Goal: Transaction & Acquisition: Purchase product/service

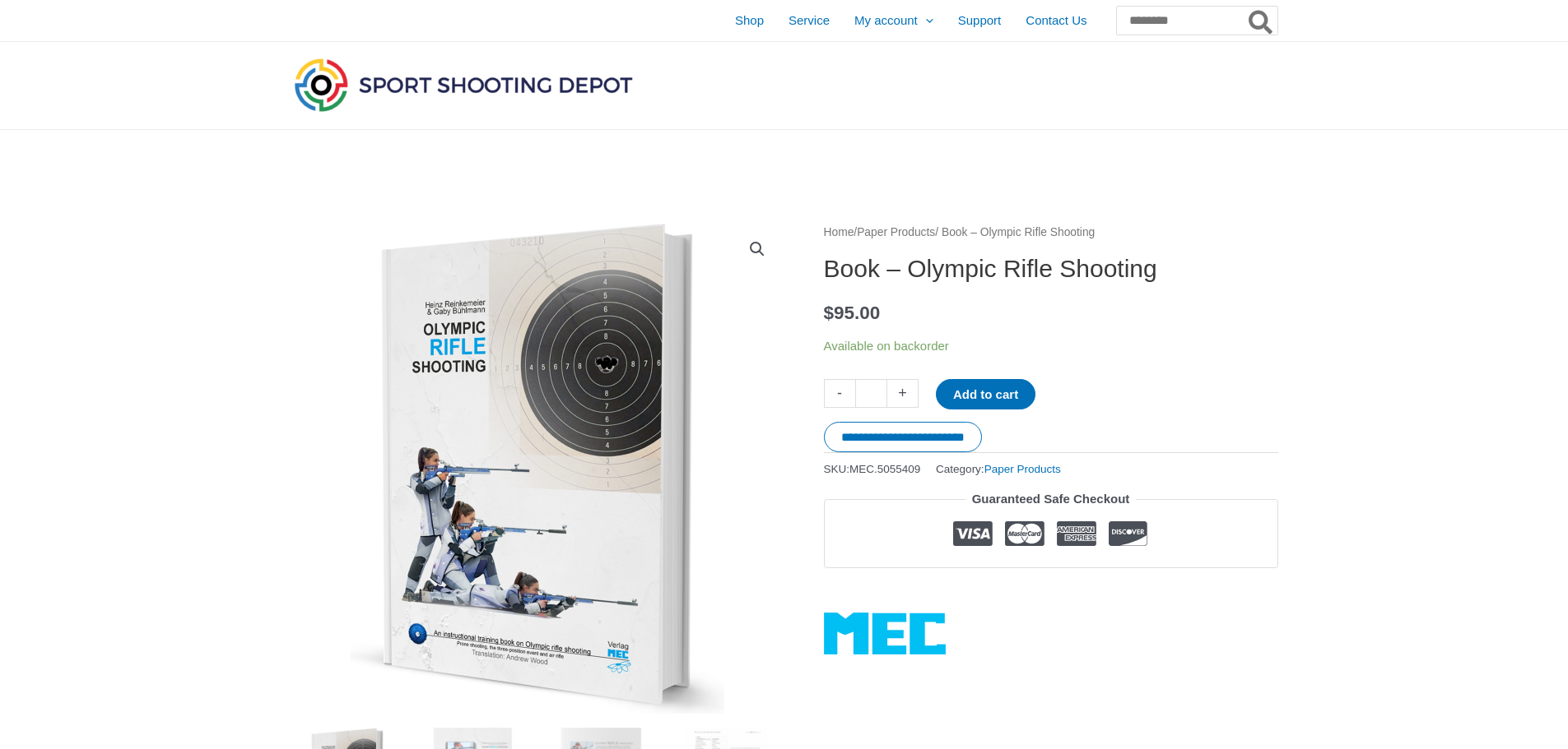
click at [904, 408] on link "+" at bounding box center [903, 394] width 31 height 29
type input "*"
click at [990, 409] on button "Add to cart" at bounding box center [986, 394] width 100 height 30
drag, startPoint x: 970, startPoint y: 346, endPoint x: 977, endPoint y: 327, distance: 20.2
click at [977, 284] on h1 "Book – Olympic Rifle Shooting" at bounding box center [1050, 268] width 454 height 29
